Goal: Transaction & Acquisition: Purchase product/service

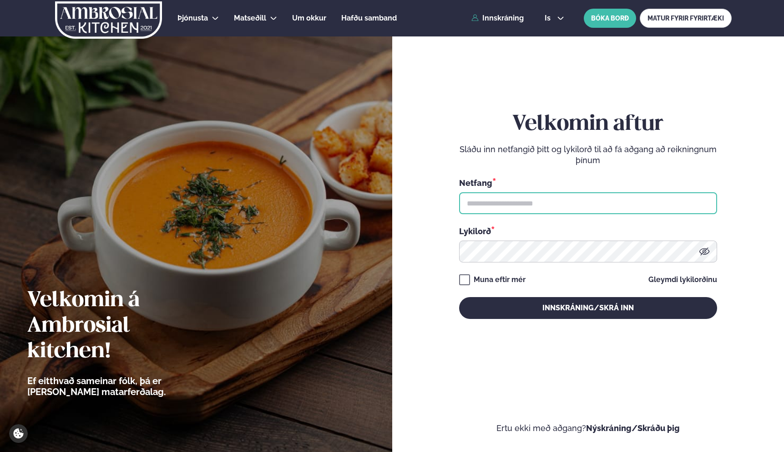
click at [528, 208] on input "text" at bounding box center [588, 203] width 258 height 22
click at [496, 212] on input "text" at bounding box center [588, 203] width 258 height 22
type input "**********"
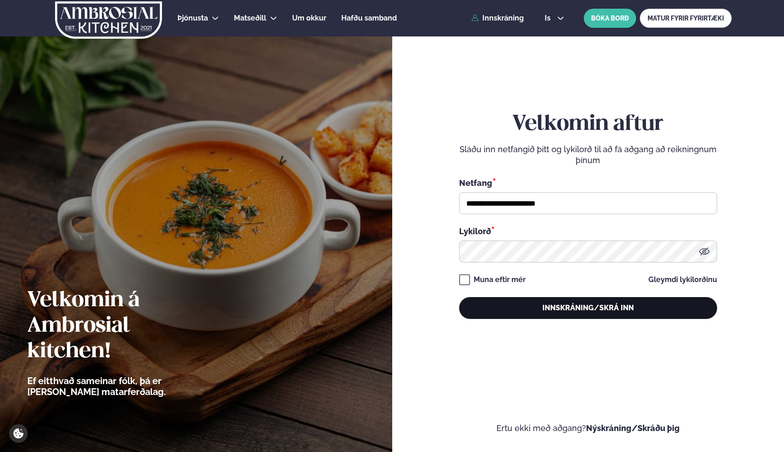
click at [510, 307] on button "Innskráning/Skrá inn" at bounding box center [588, 308] width 258 height 22
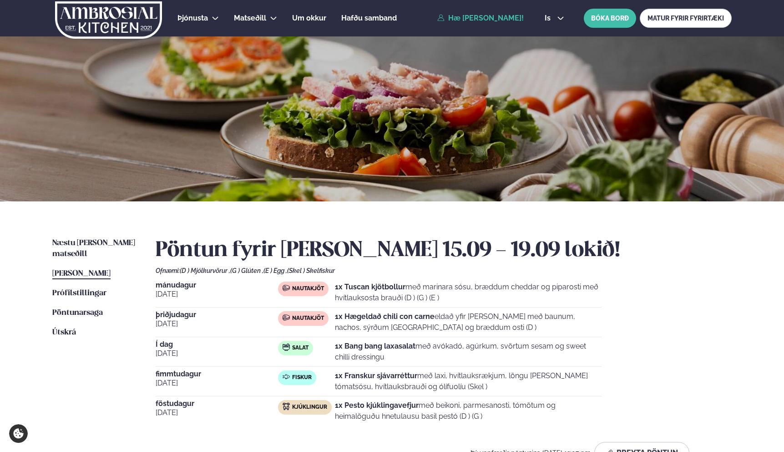
click at [370, 347] on strong "1x Bang bang laxasalat" at bounding box center [375, 345] width 81 height 9
click at [108, 234] on div "Næstu [PERSON_NAME] matseðill Næsta vika [PERSON_NAME] matseðill [PERSON_NAME] …" at bounding box center [392, 352] width 734 height 302
click at [102, 245] on span "Næstu [PERSON_NAME] matseðill" at bounding box center [93, 248] width 83 height 19
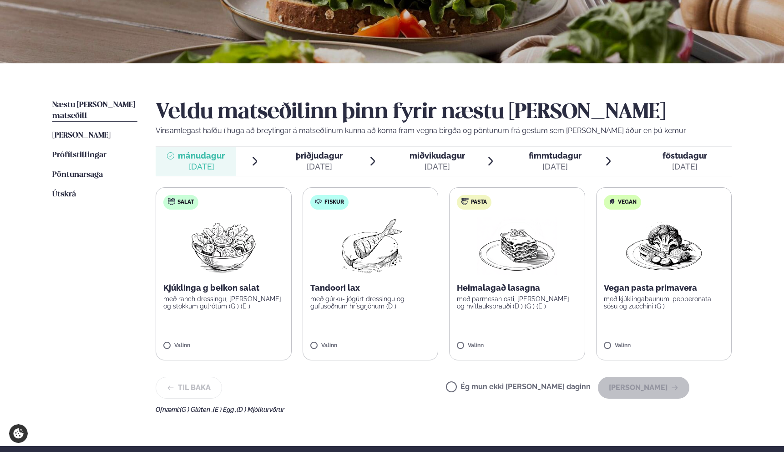
scroll to position [139, 0]
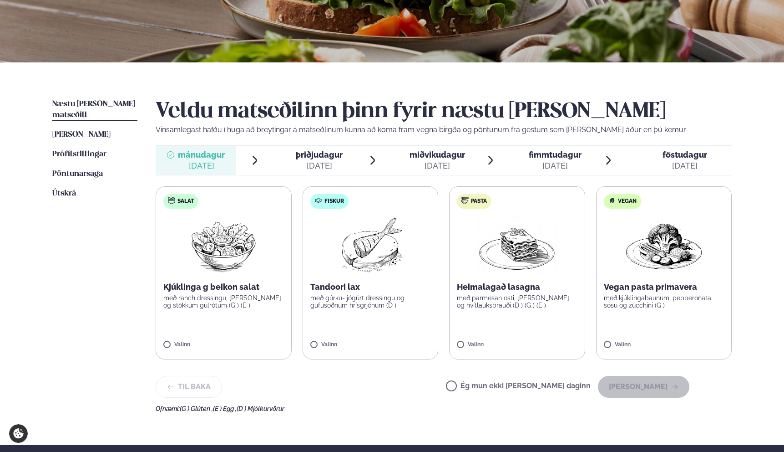
click at [529, 262] on img at bounding box center [517, 245] width 80 height 58
click at [364, 253] on img at bounding box center [370, 245] width 81 height 58
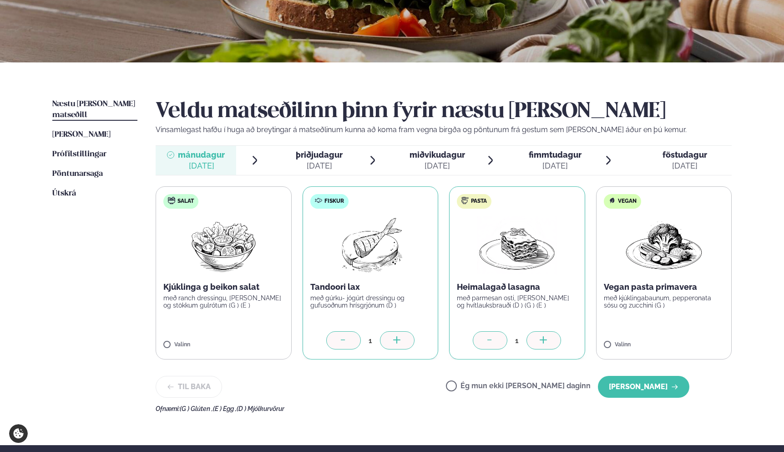
click at [532, 247] on img at bounding box center [517, 245] width 80 height 58
click at [495, 352] on label "Pasta Heimalagað lasagna með parmesan osti, basil pesto og hvítlauksbrauði (D )…" at bounding box center [517, 272] width 136 height 173
click at [495, 340] on icon at bounding box center [490, 340] width 9 height 9
click at [669, 384] on button "[PERSON_NAME]" at bounding box center [643, 387] width 91 height 22
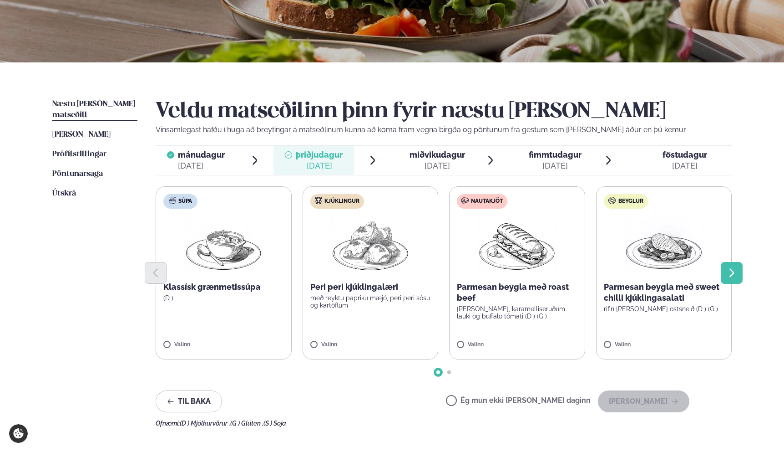
click at [724, 270] on button "Next slide" at bounding box center [732, 273] width 22 height 22
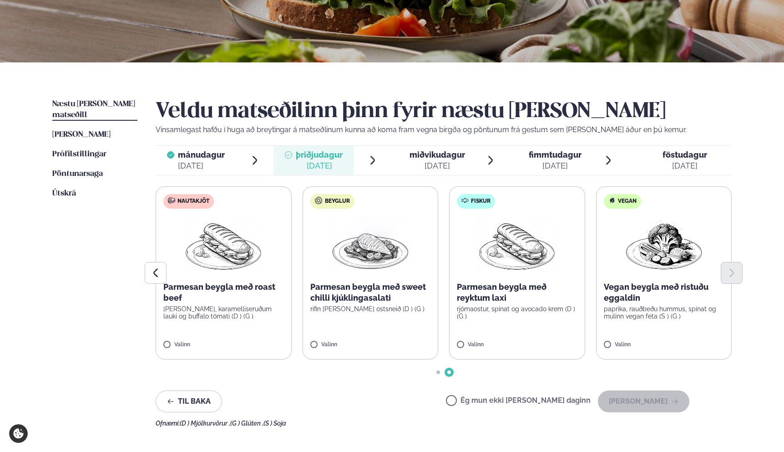
click at [499, 281] on div at bounding box center [444, 273] width 576 height 22
click at [490, 292] on p "Parmesan beygla með reyktum laxi" at bounding box center [517, 292] width 121 height 22
click at [650, 403] on button "[PERSON_NAME]" at bounding box center [643, 401] width 91 height 22
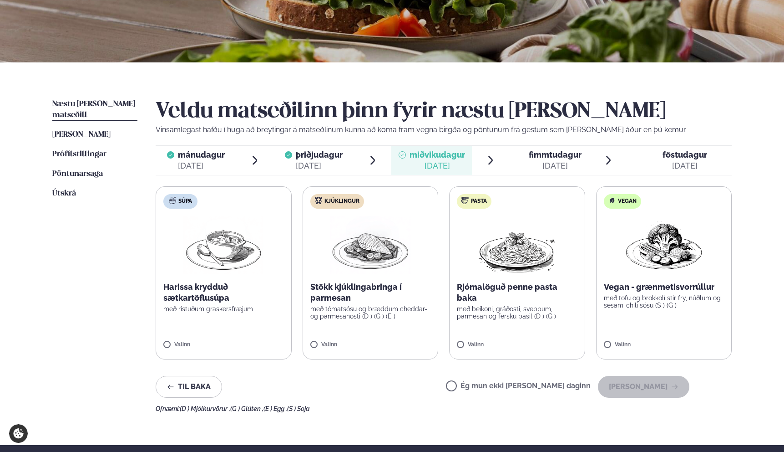
click at [384, 259] on img at bounding box center [370, 245] width 80 height 58
click at [639, 382] on button "[PERSON_NAME]" at bounding box center [643, 387] width 91 height 22
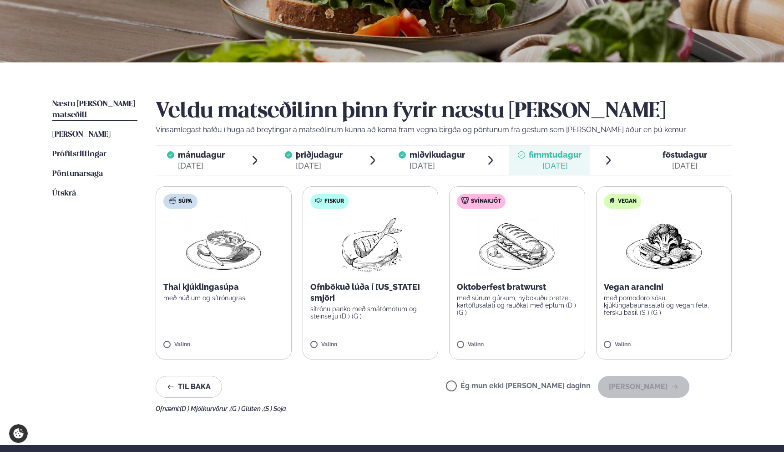
click at [381, 251] on img at bounding box center [370, 245] width 81 height 58
click at [645, 391] on button "[PERSON_NAME]" at bounding box center [643, 387] width 91 height 22
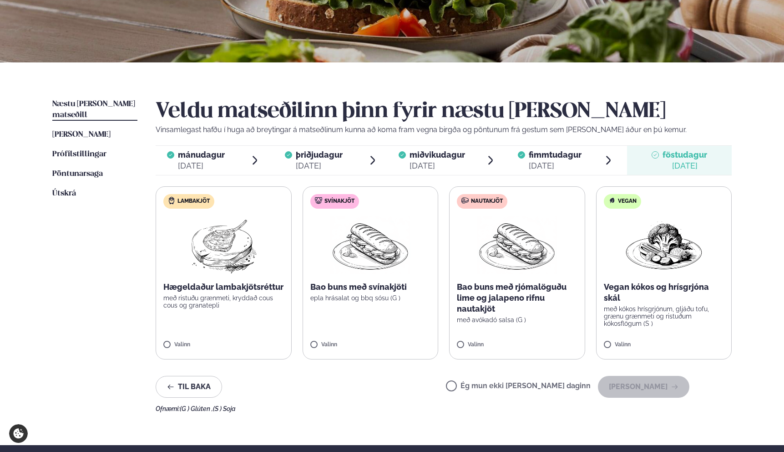
click at [385, 250] on img at bounding box center [370, 245] width 80 height 58
click at [526, 294] on p "Bao buns með rjómalöguðu lime og jalapeno rifnu nautakjöt" at bounding box center [517, 297] width 121 height 33
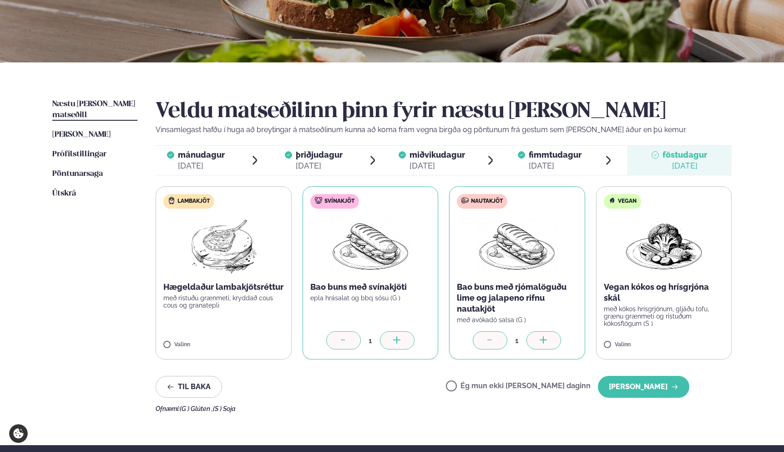
click at [344, 338] on icon at bounding box center [343, 340] width 9 height 9
click at [650, 388] on button "[PERSON_NAME]" at bounding box center [643, 387] width 91 height 22
